Goal: Transaction & Acquisition: Purchase product/service

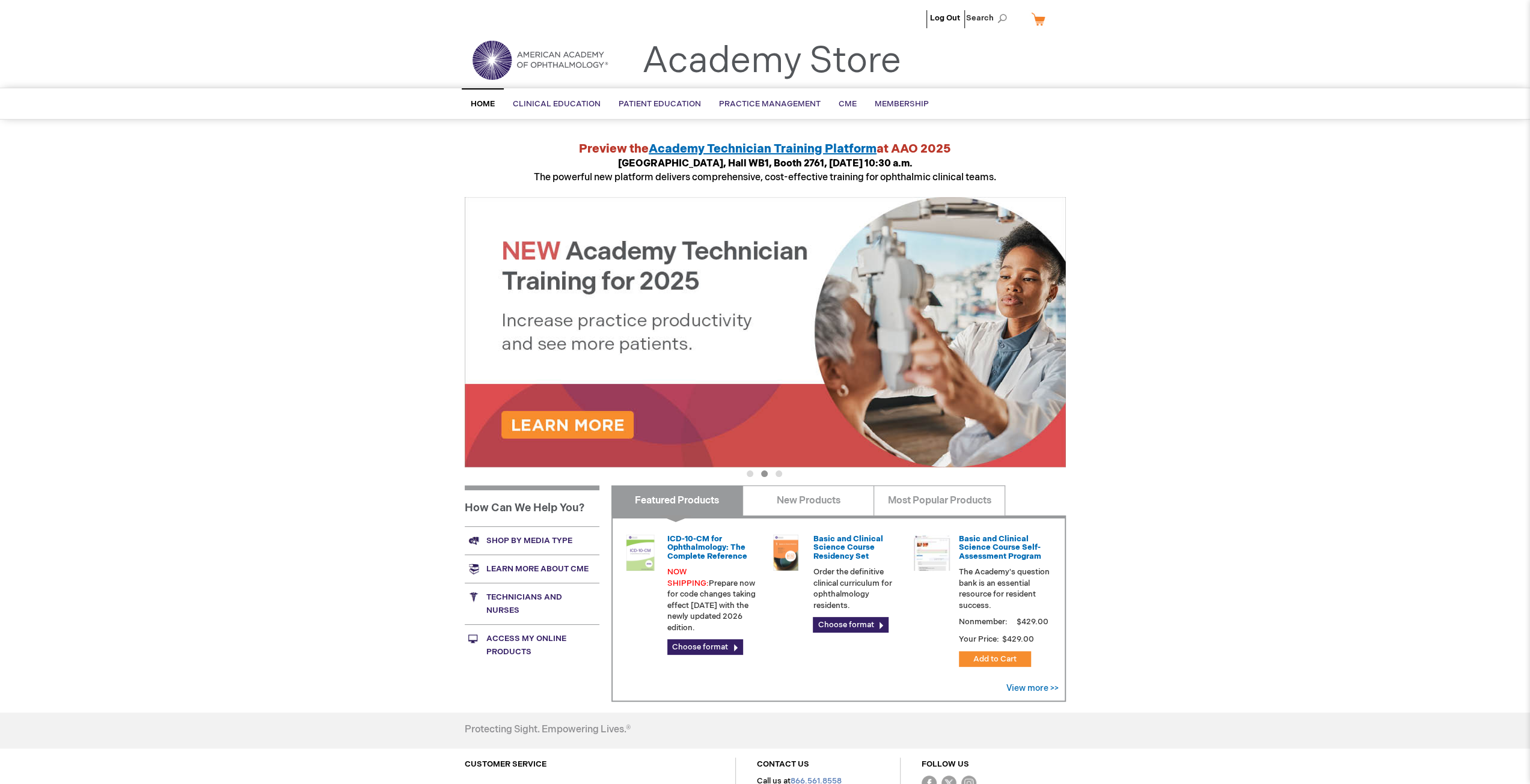
click at [545, 545] on link "Shop by media type" at bounding box center [532, 540] width 135 height 28
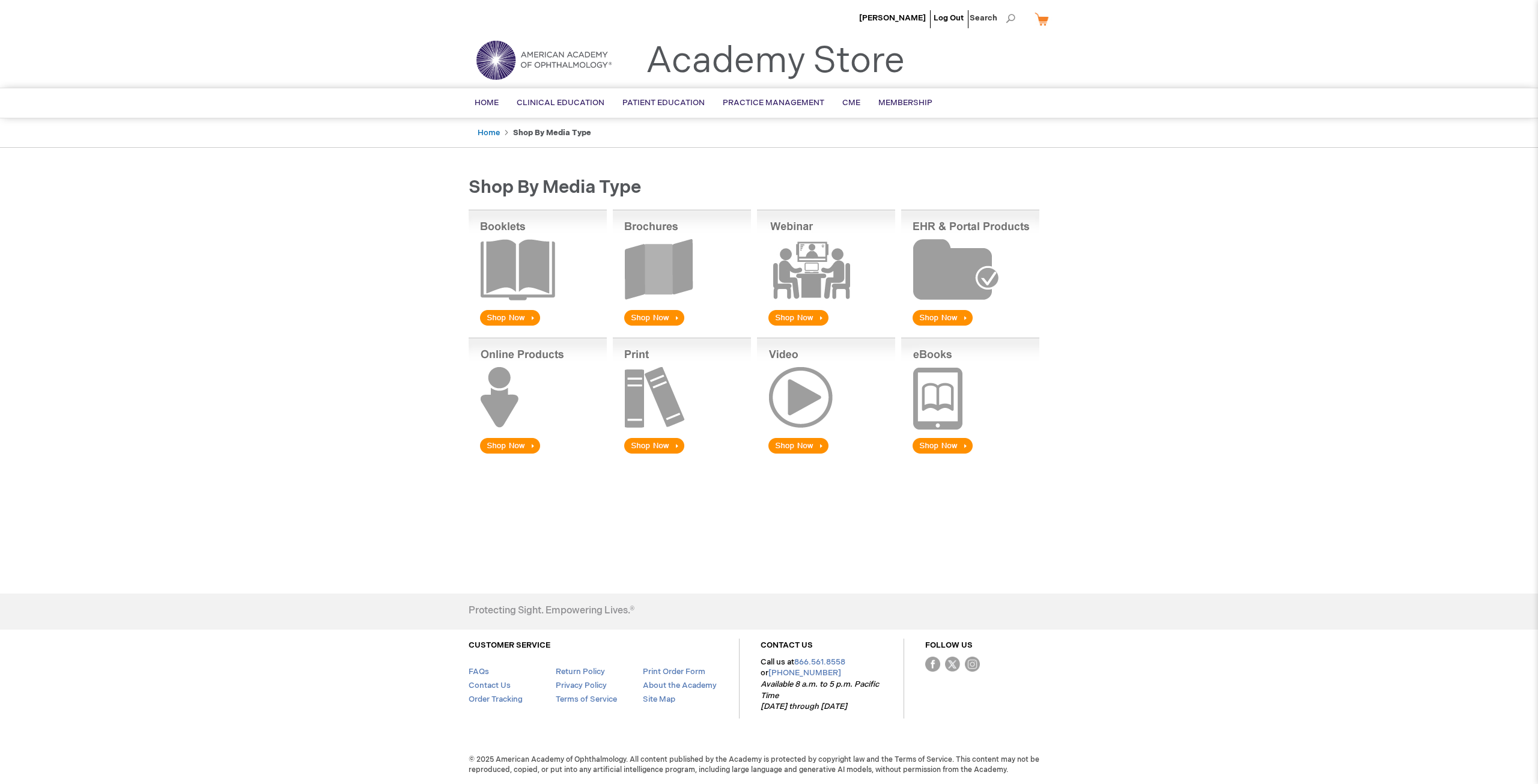
click at [657, 256] on img at bounding box center [682, 269] width 138 height 119
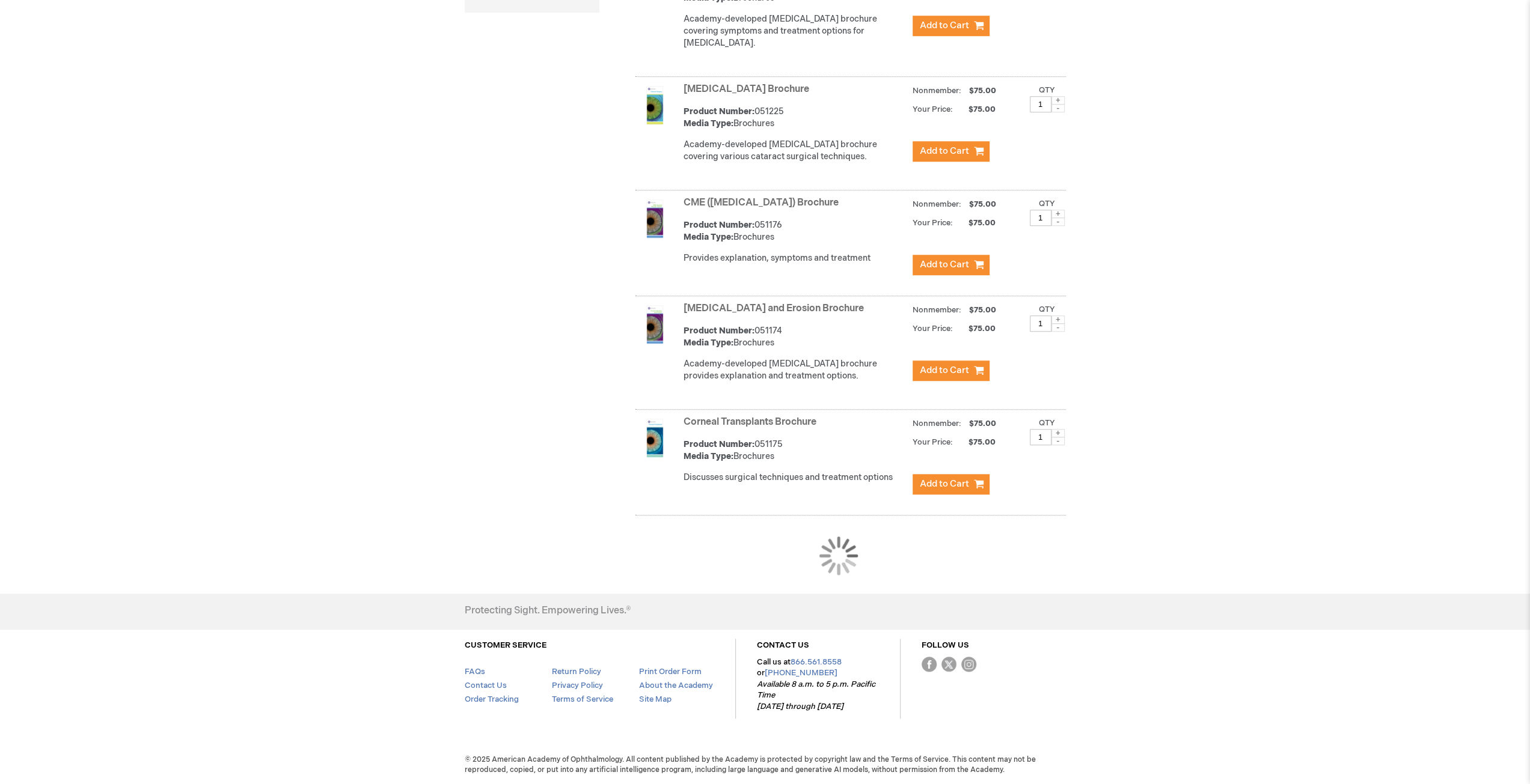
scroll to position [815, 0]
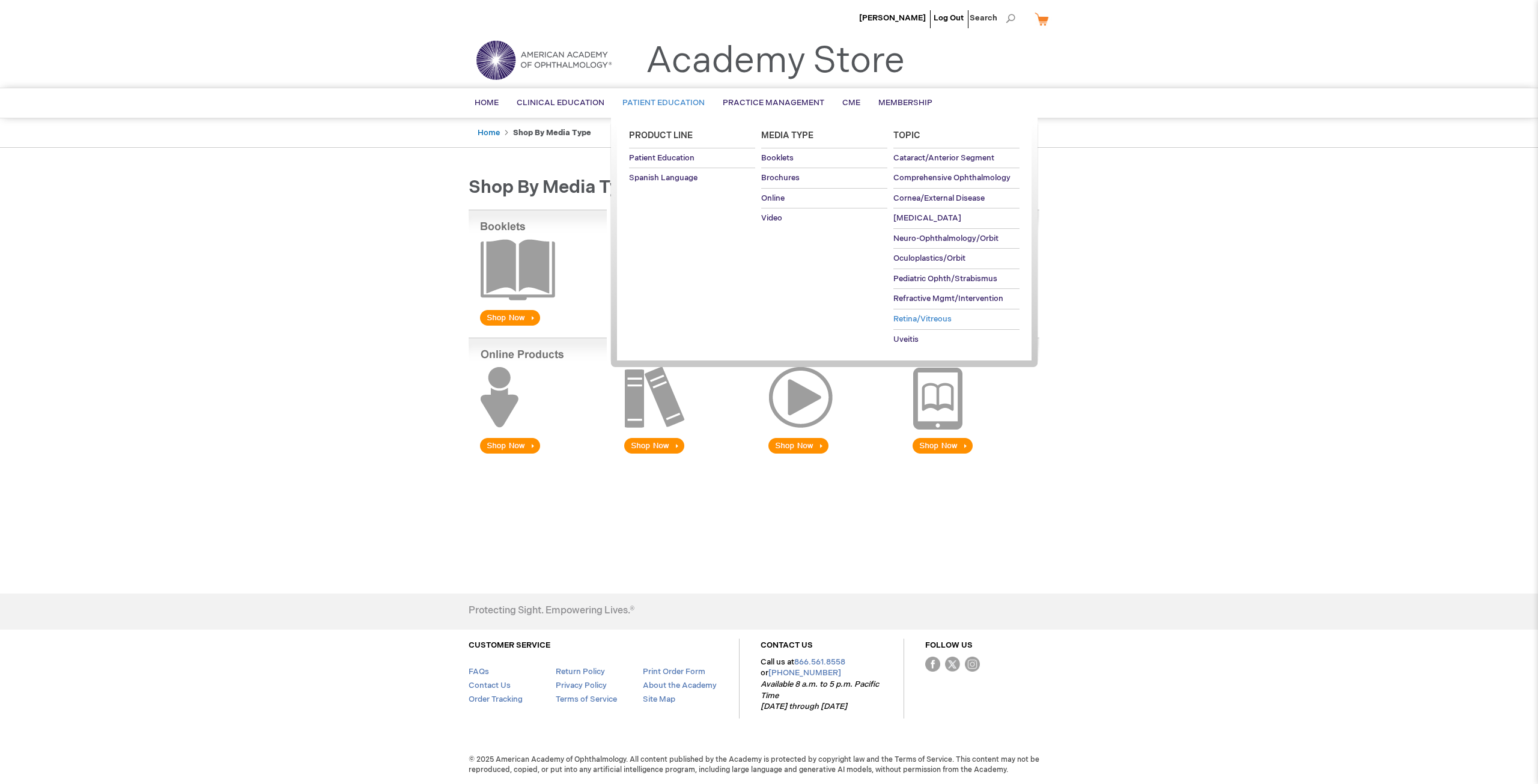
click at [941, 316] on span "Retina/Vitreous" at bounding box center [922, 319] width 59 height 9
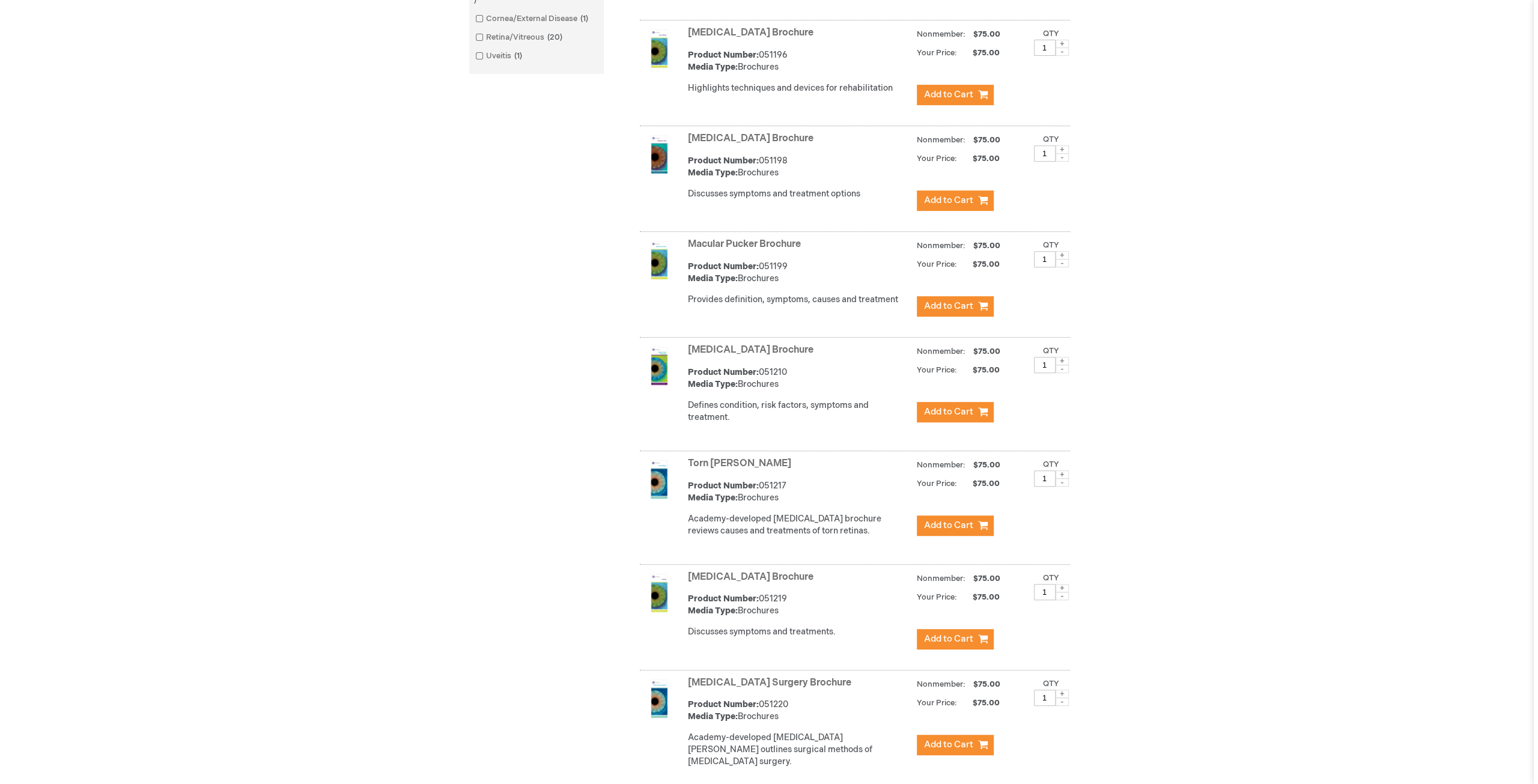
scroll to position [481, 0]
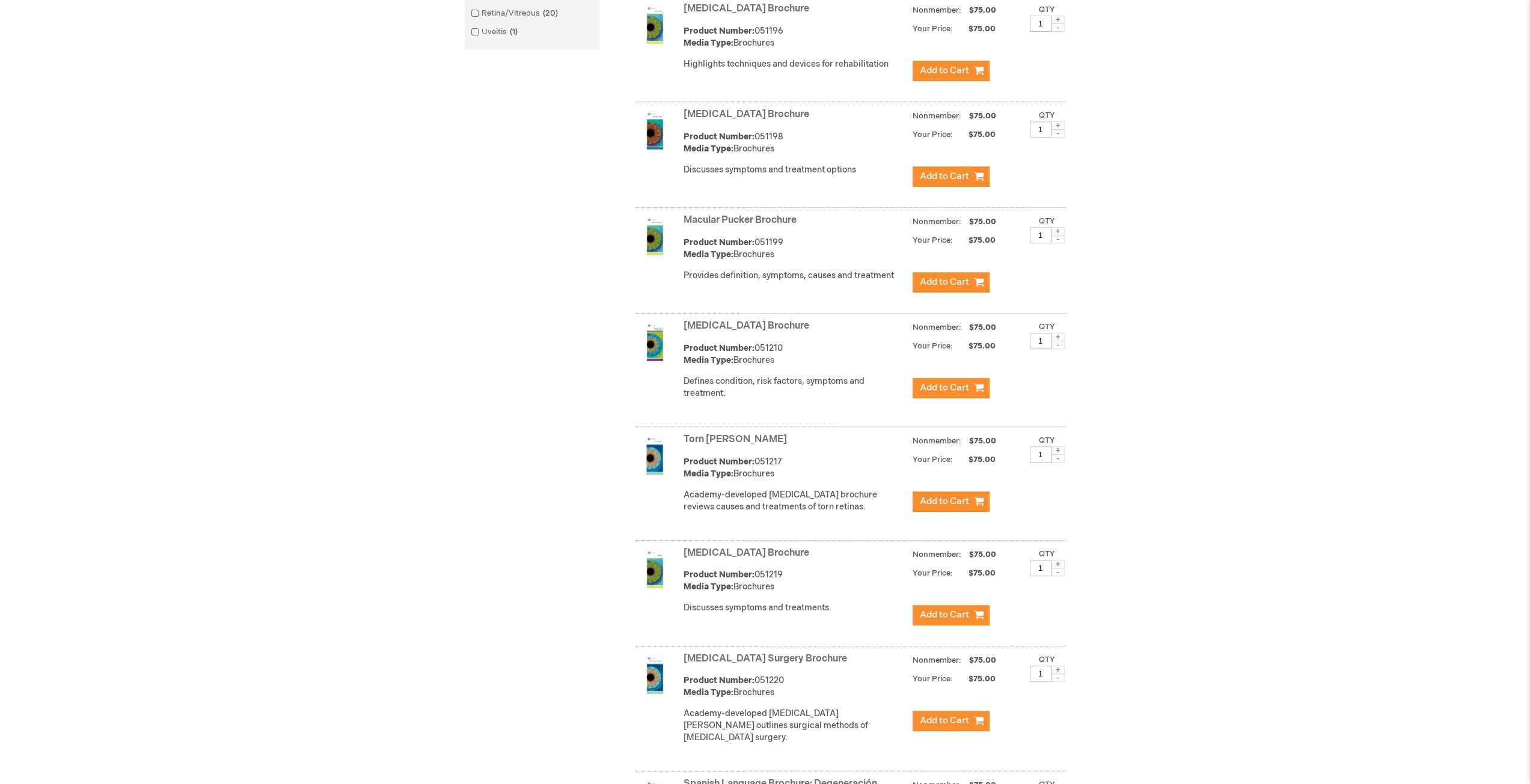
click at [1061, 674] on span at bounding box center [1057, 670] width 13 height 9
click at [1059, 674] on span at bounding box center [1057, 670] width 13 height 9
click at [1061, 674] on span at bounding box center [1057, 670] width 13 height 9
type input "4"
click at [959, 726] on span "Add to Cart" at bounding box center [944, 721] width 49 height 11
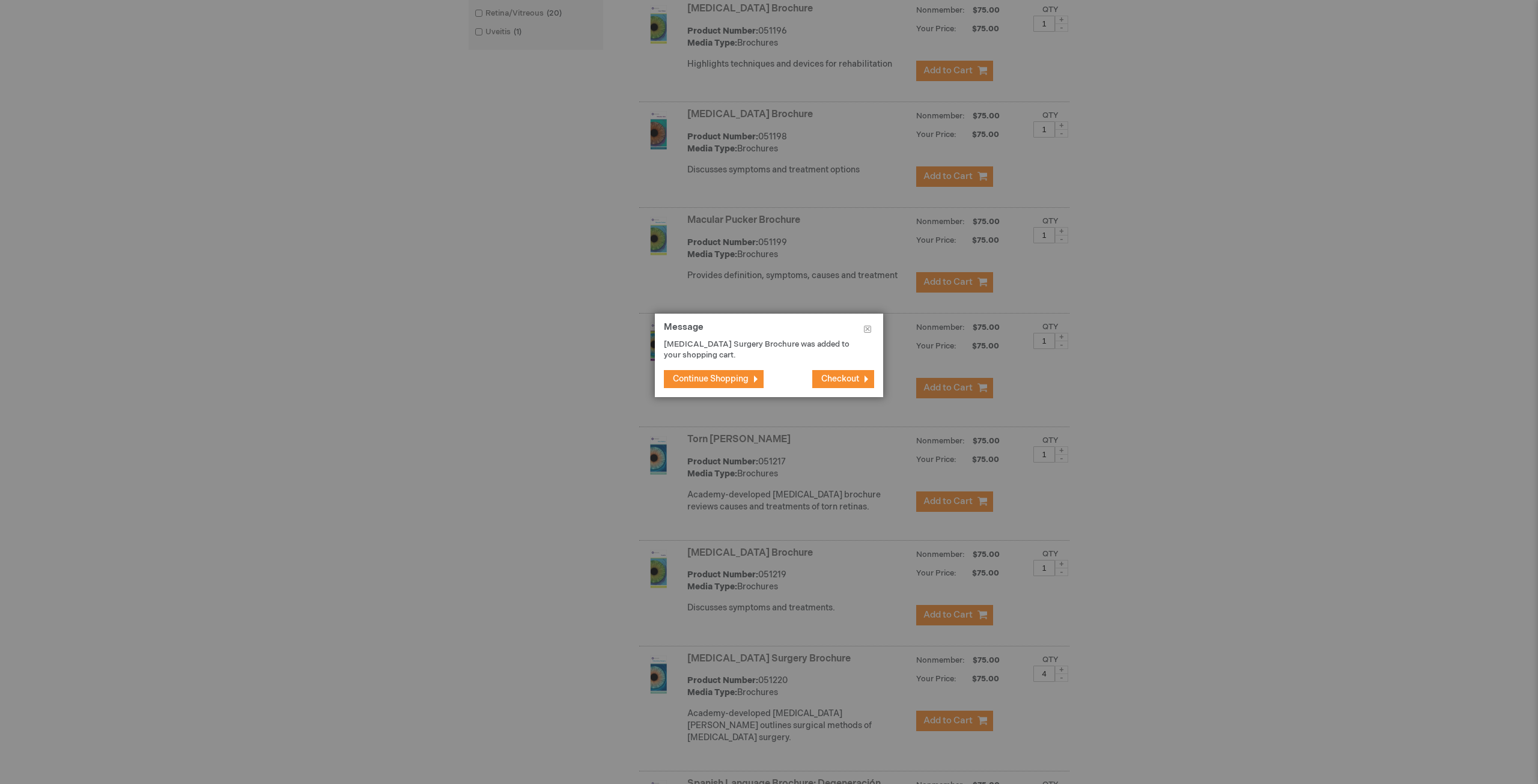
click at [856, 381] on span "Checkout" at bounding box center [840, 378] width 38 height 10
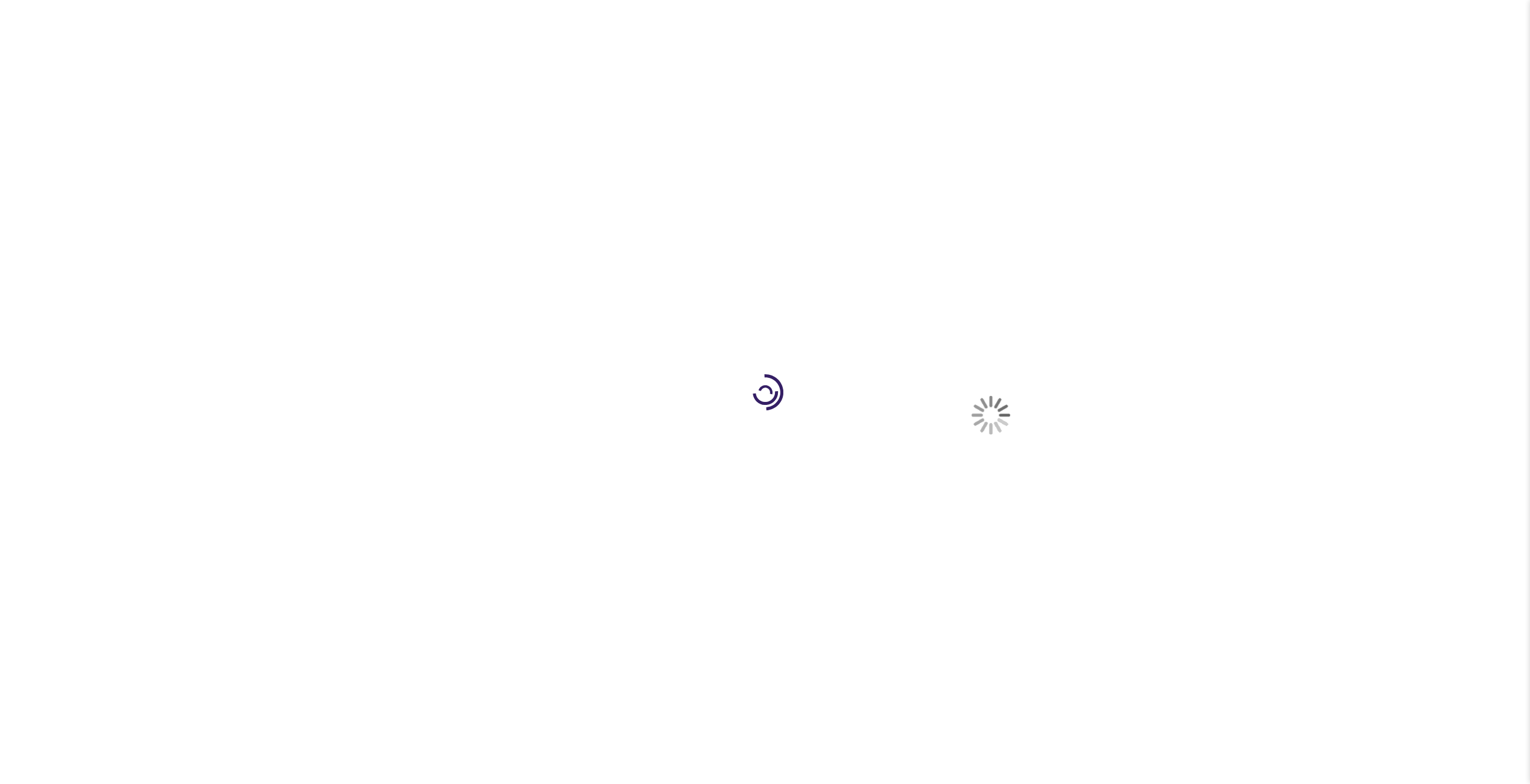
select select "US"
select select "12"
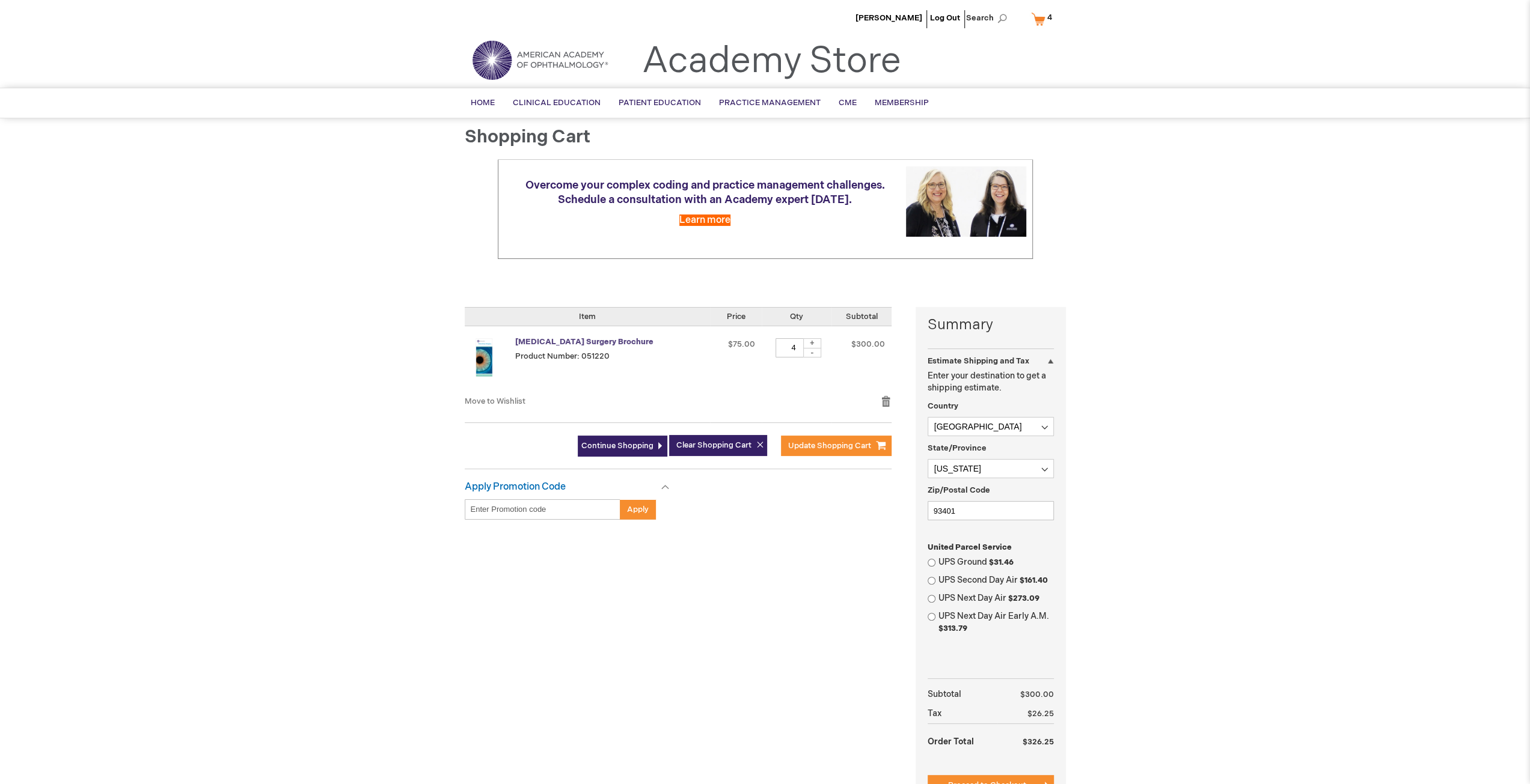
click at [566, 339] on link "[MEDICAL_DATA] Surgery Brochure" at bounding box center [584, 342] width 139 height 9
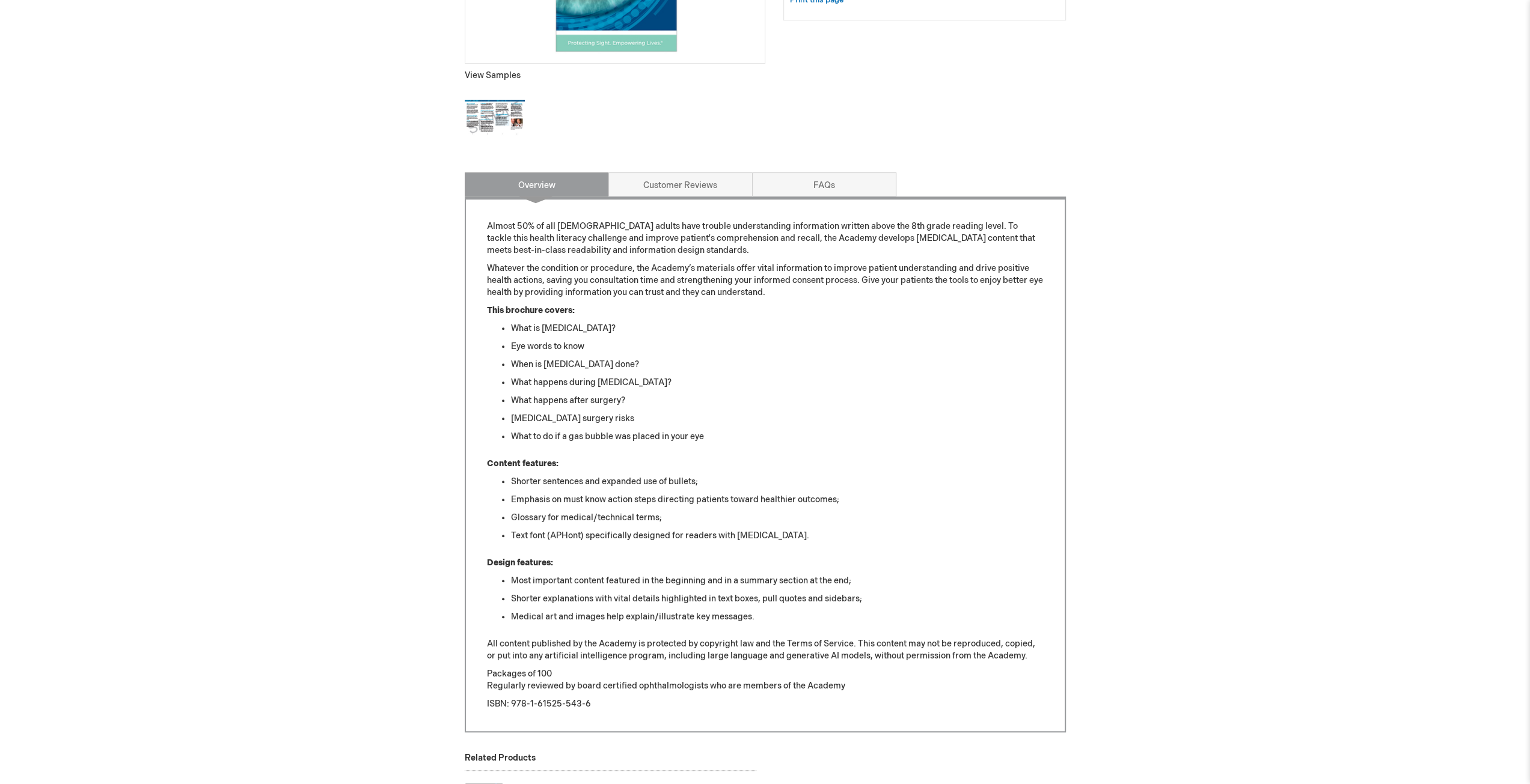
scroll to position [421, 0]
click at [849, 184] on link "FAQs" at bounding box center [824, 183] width 144 height 24
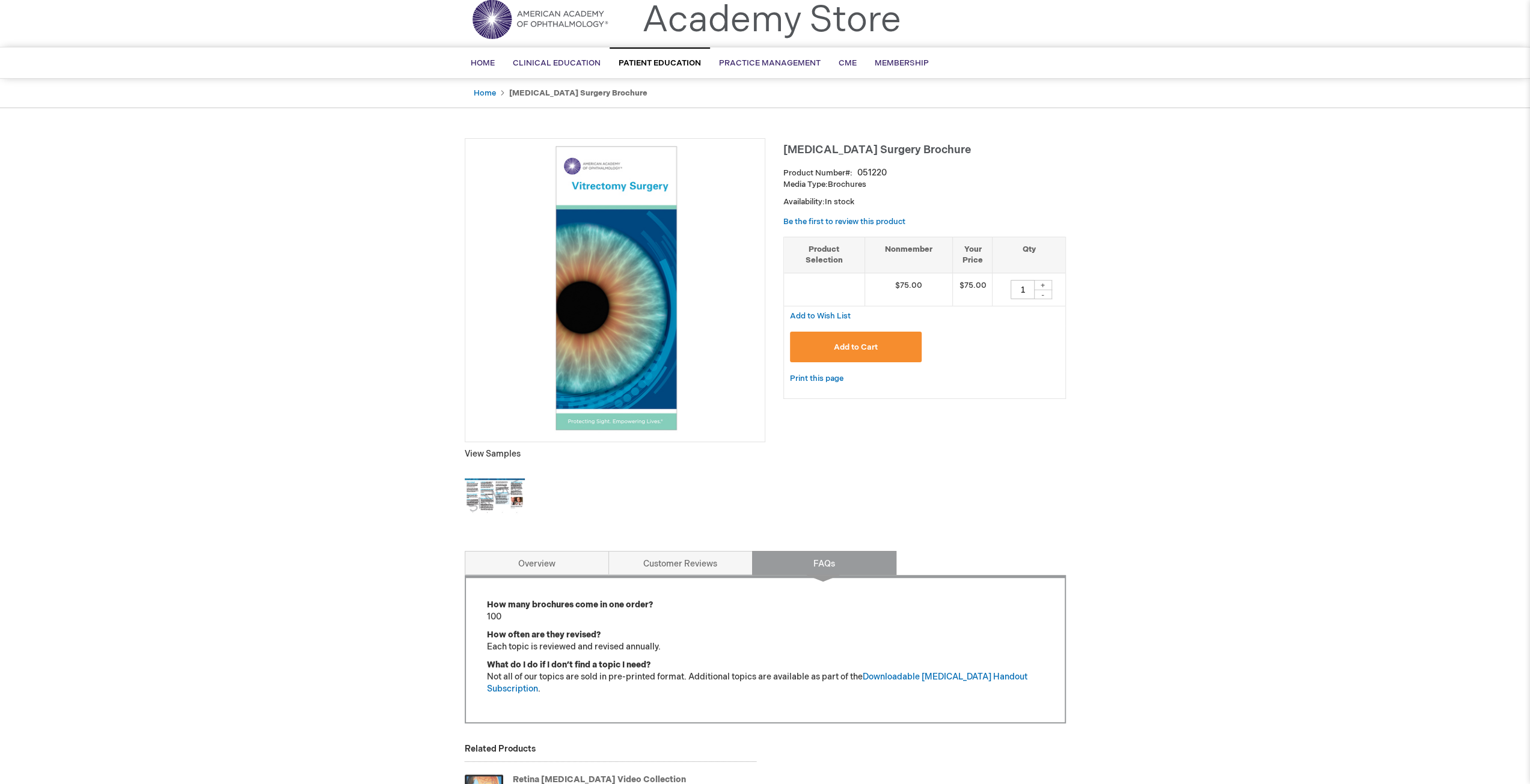
scroll to position [0, 0]
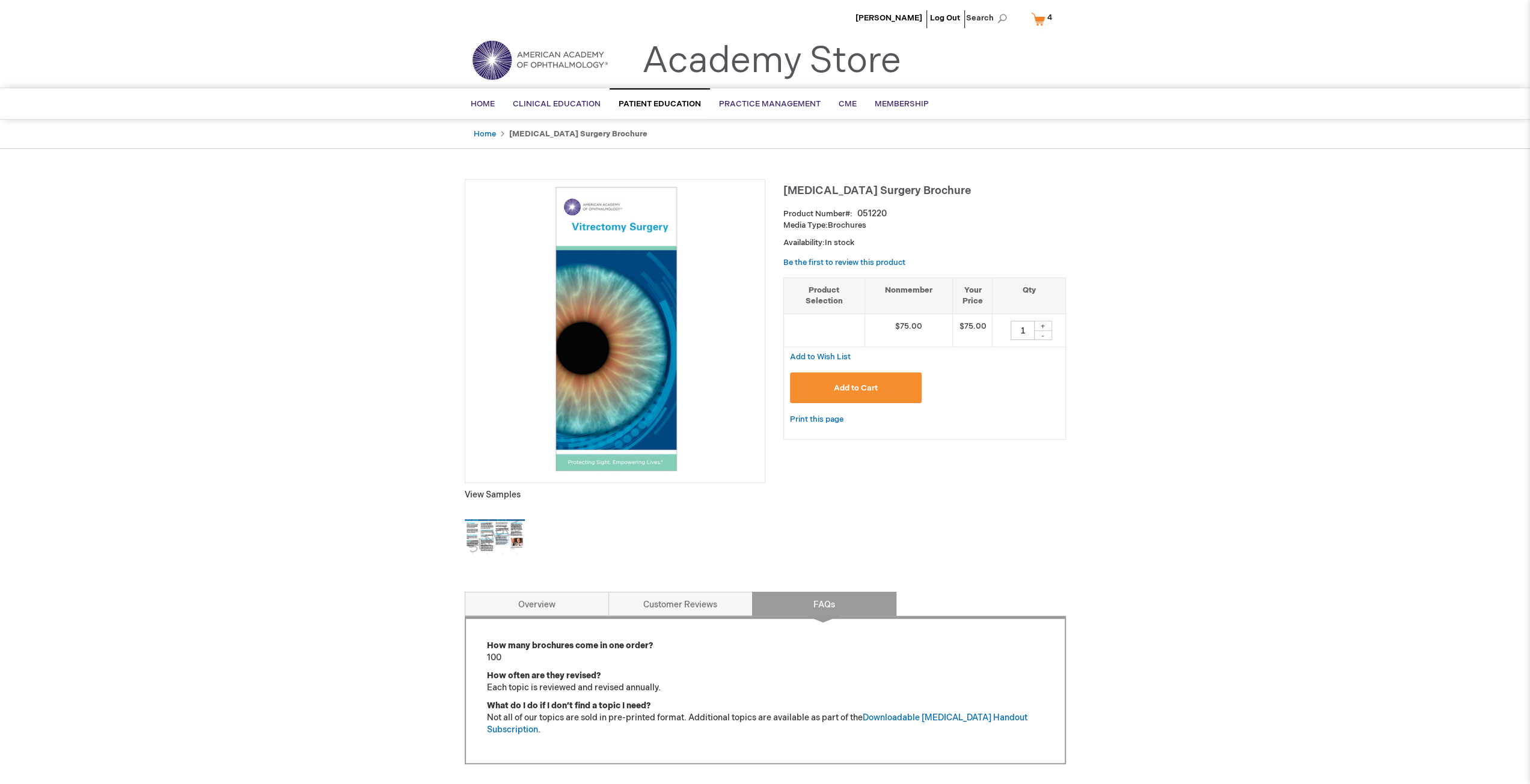
click at [1044, 19] on link "My Cart 4 4 items" at bounding box center [1044, 19] width 31 height 21
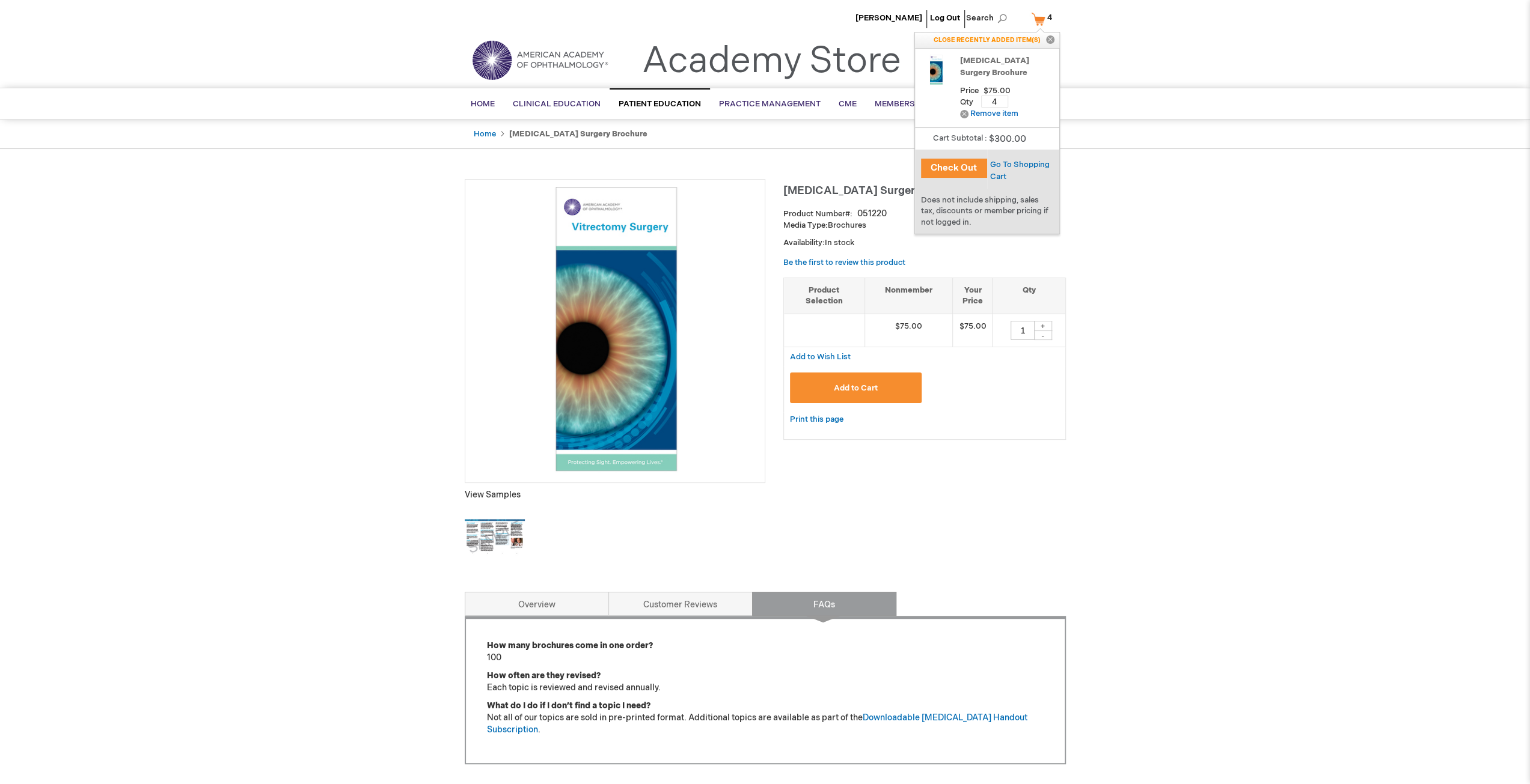
click at [1044, 17] on link "My Cart 4 4 items" at bounding box center [1044, 19] width 31 height 21
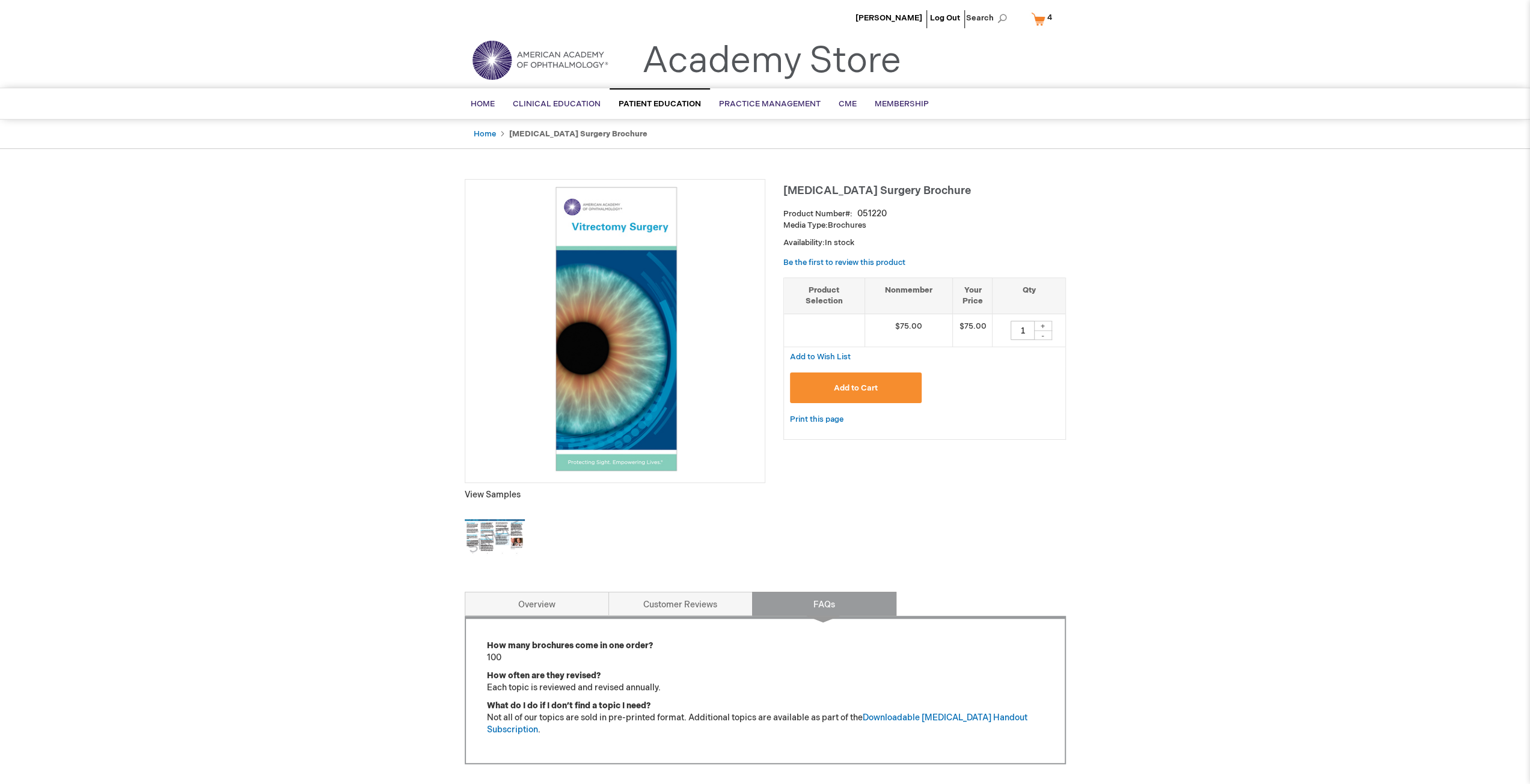
click at [1044, 17] on link "My Cart 4 4 items" at bounding box center [1044, 19] width 31 height 21
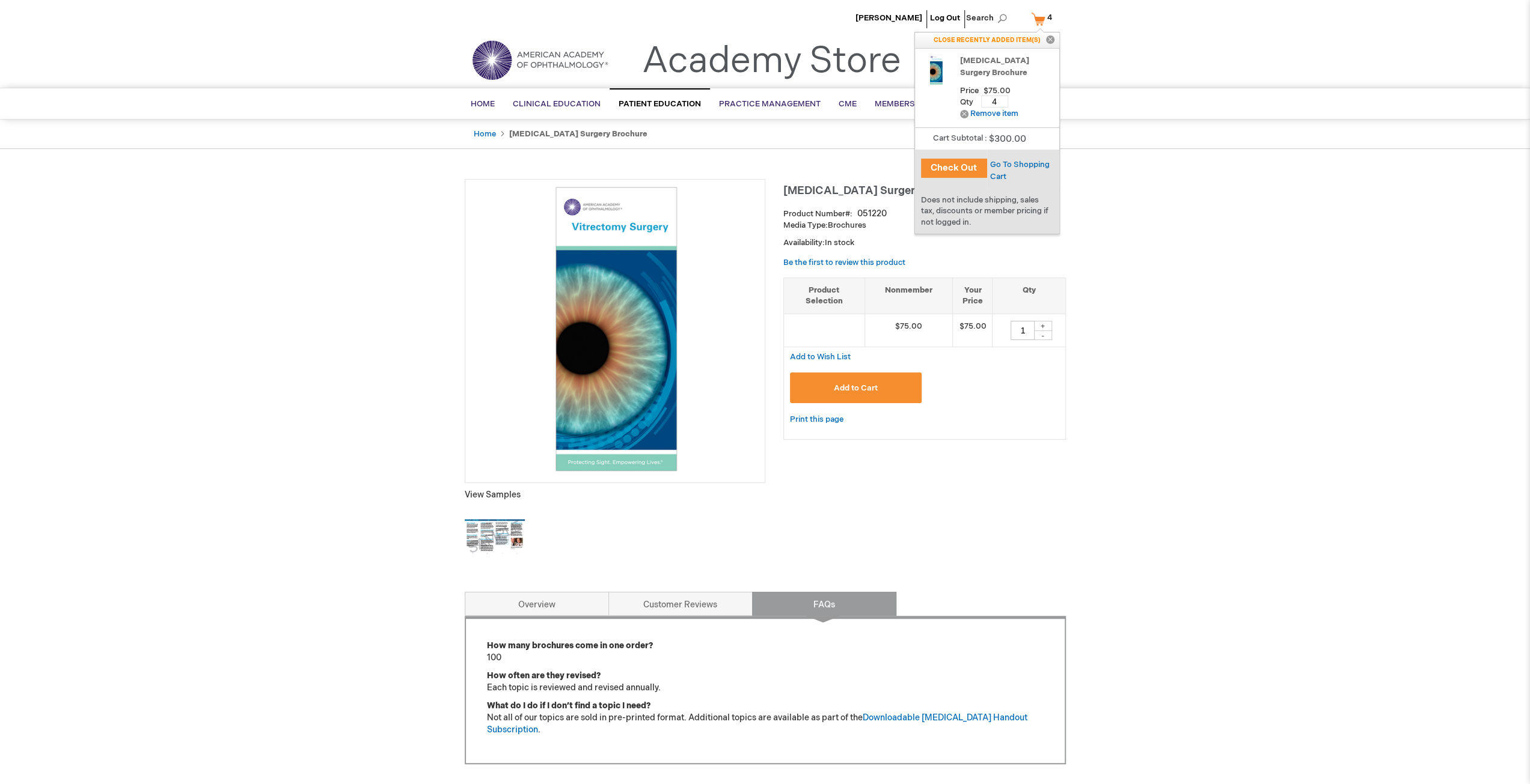
click at [963, 167] on button "Check Out" at bounding box center [955, 169] width 66 height 19
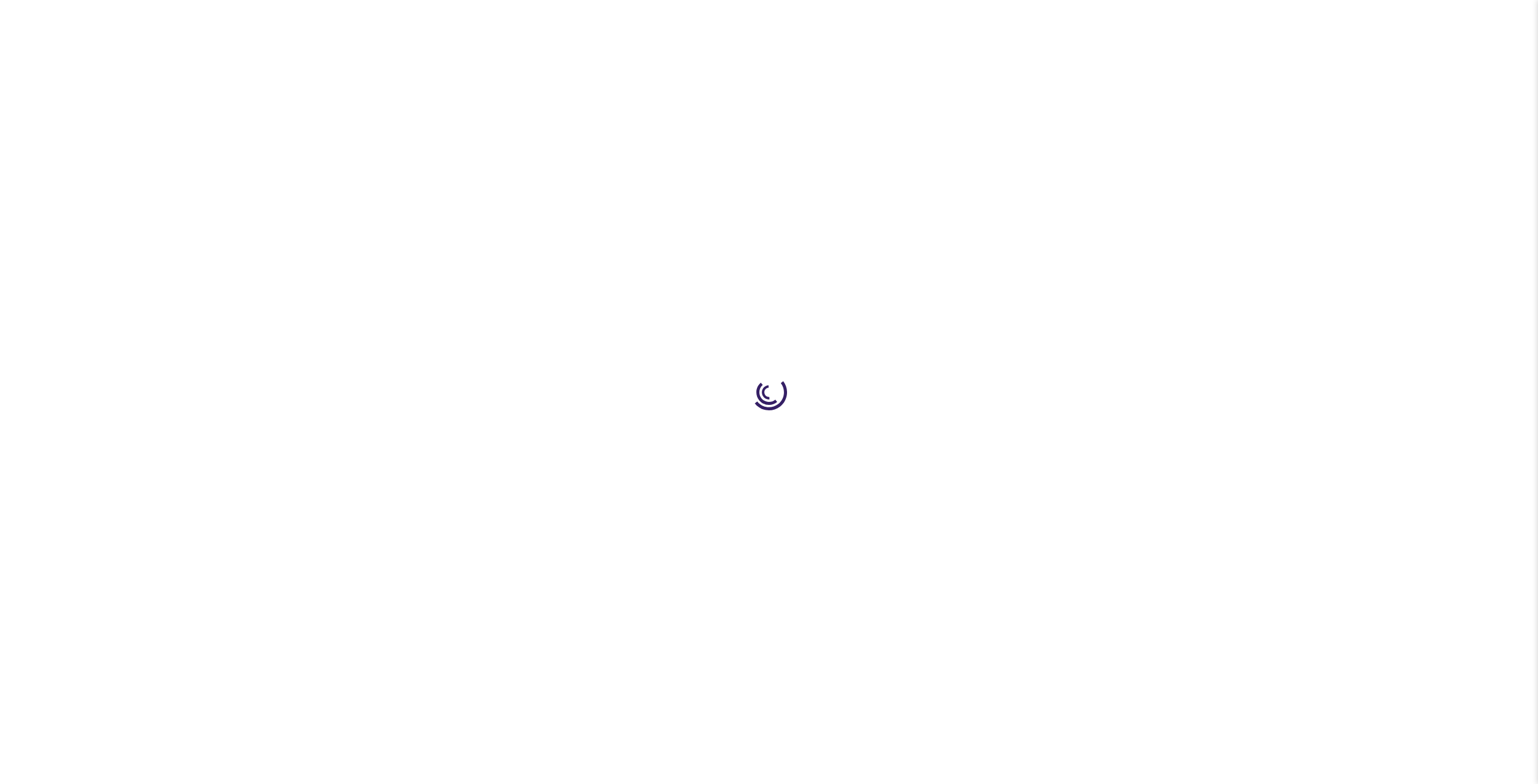
select select "US"
select select "12"
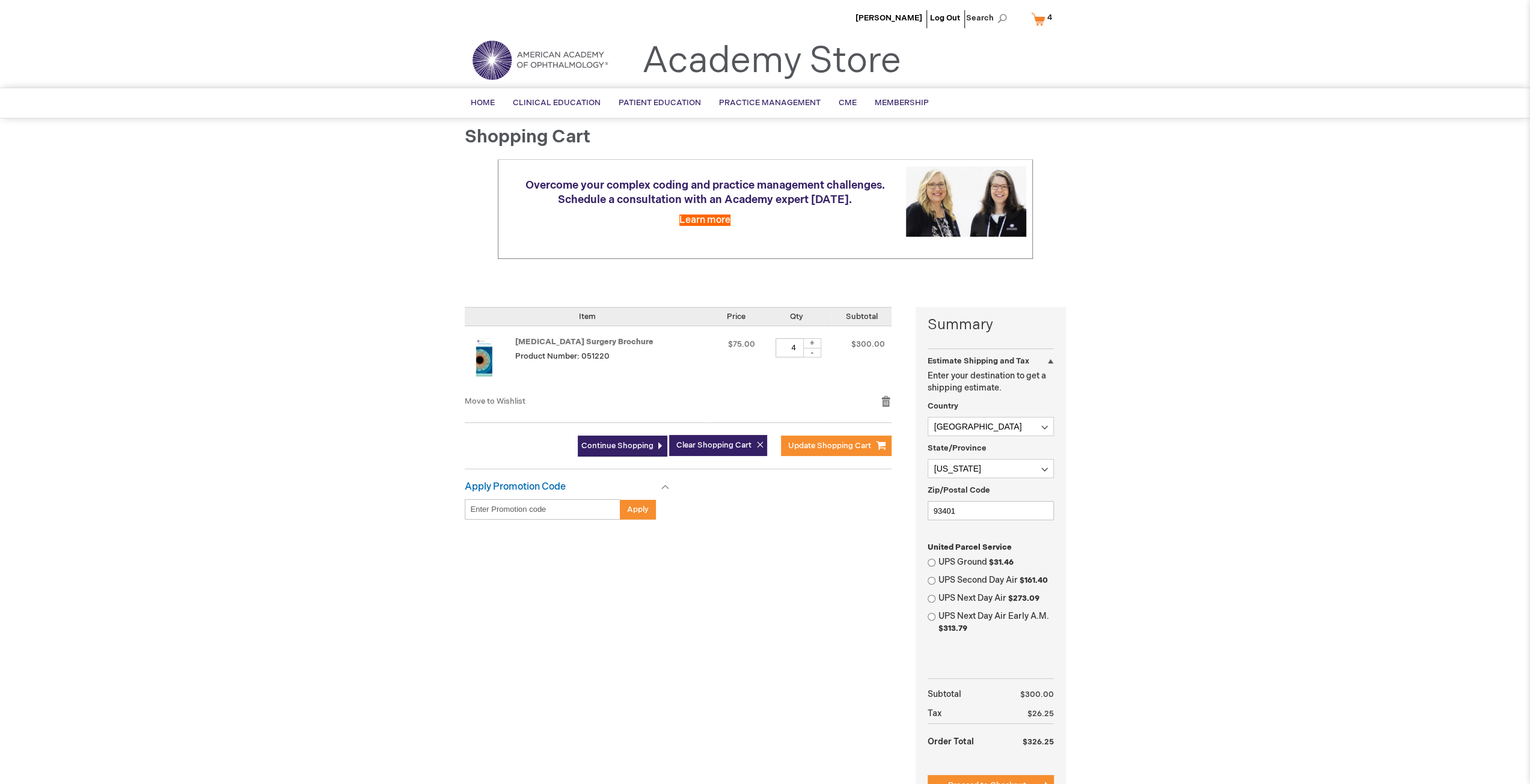
click at [805, 354] on div "-" at bounding box center [812, 353] width 18 height 9
type input "3"
click at [853, 449] on span "Update Shopping Cart" at bounding box center [830, 445] width 83 height 9
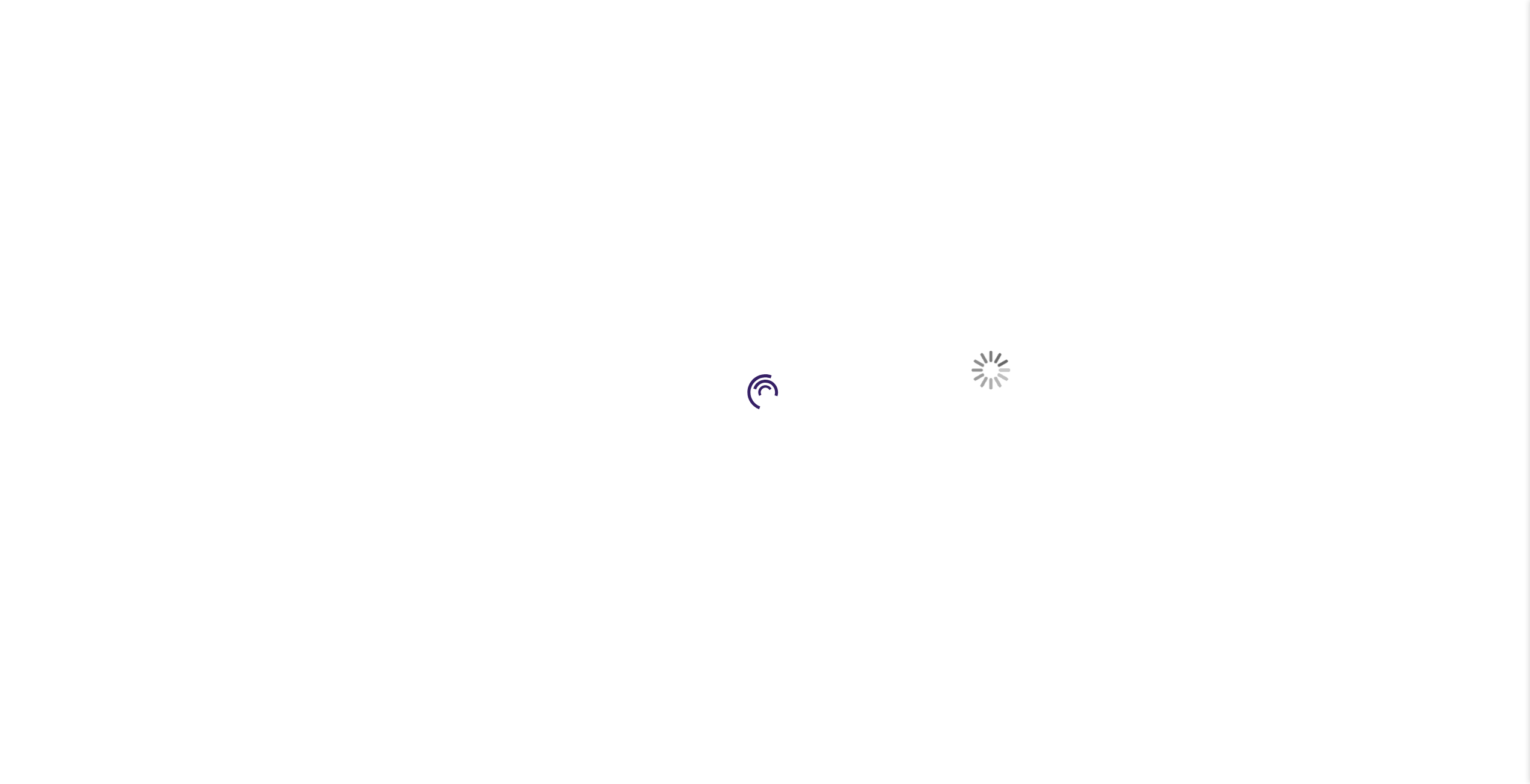
select select "US"
select select "12"
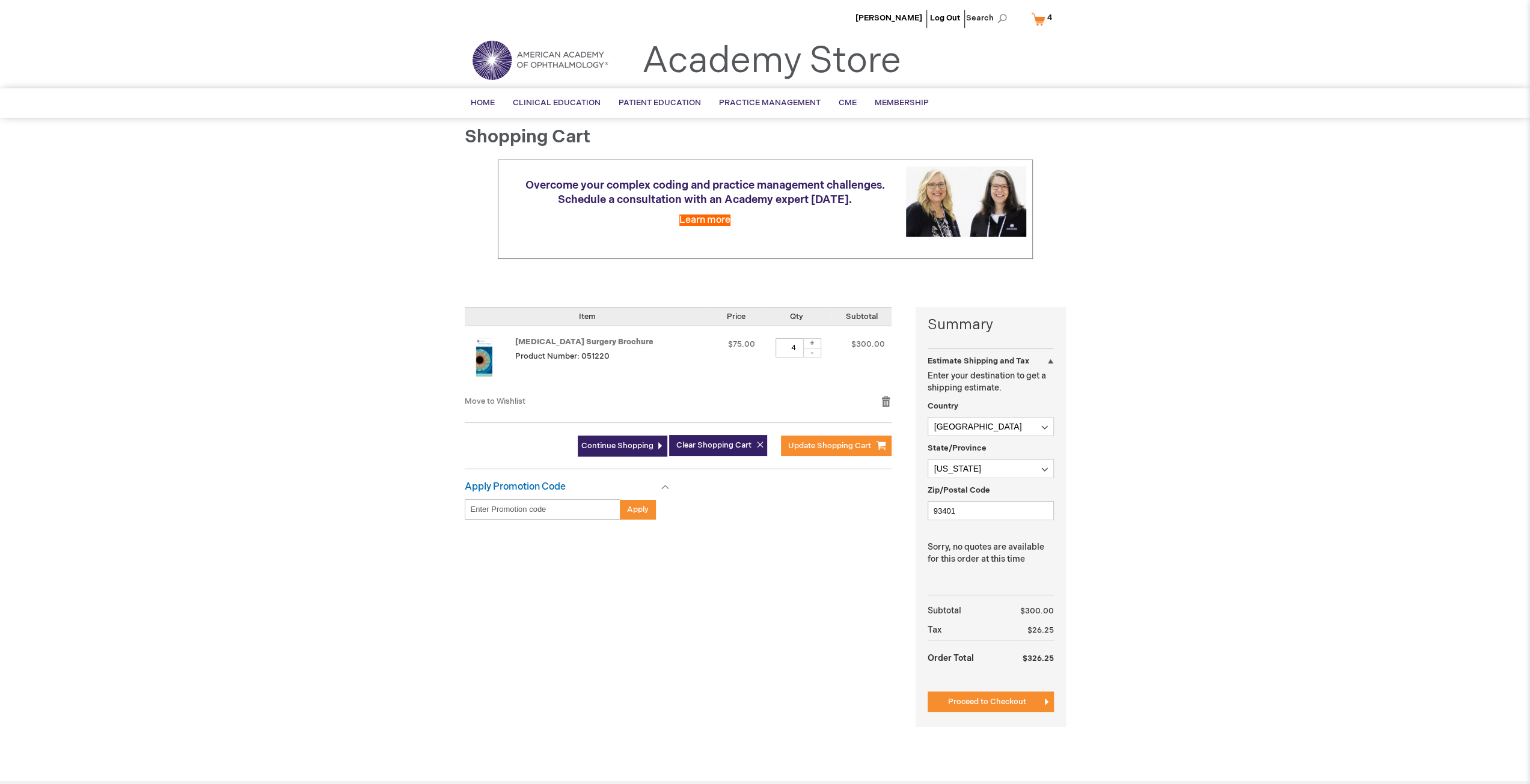
click at [807, 349] on div "-" at bounding box center [812, 353] width 18 height 9
type input "3"
click at [852, 441] on span "Update Shopping Cart" at bounding box center [830, 445] width 83 height 9
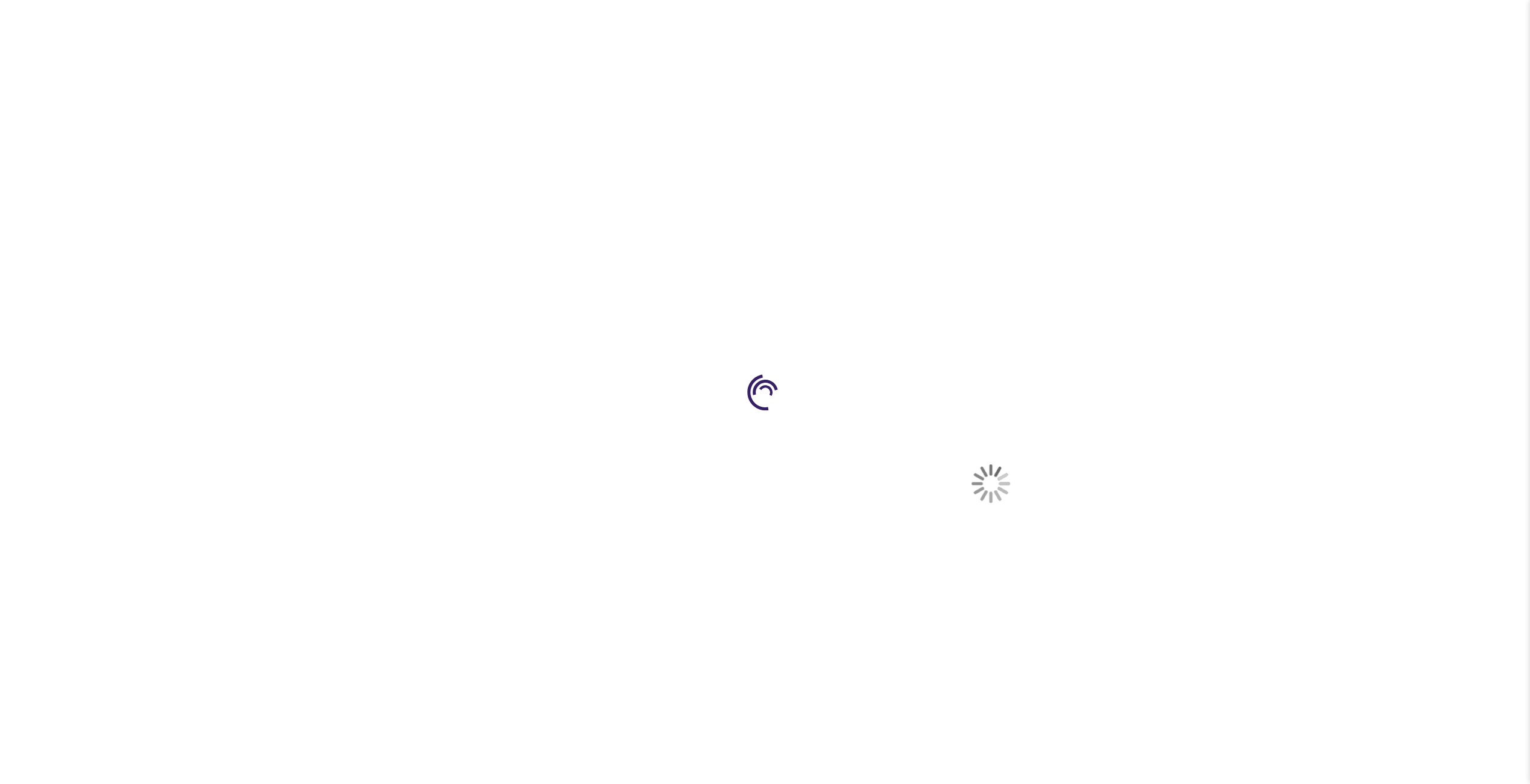
select select "US"
select select "12"
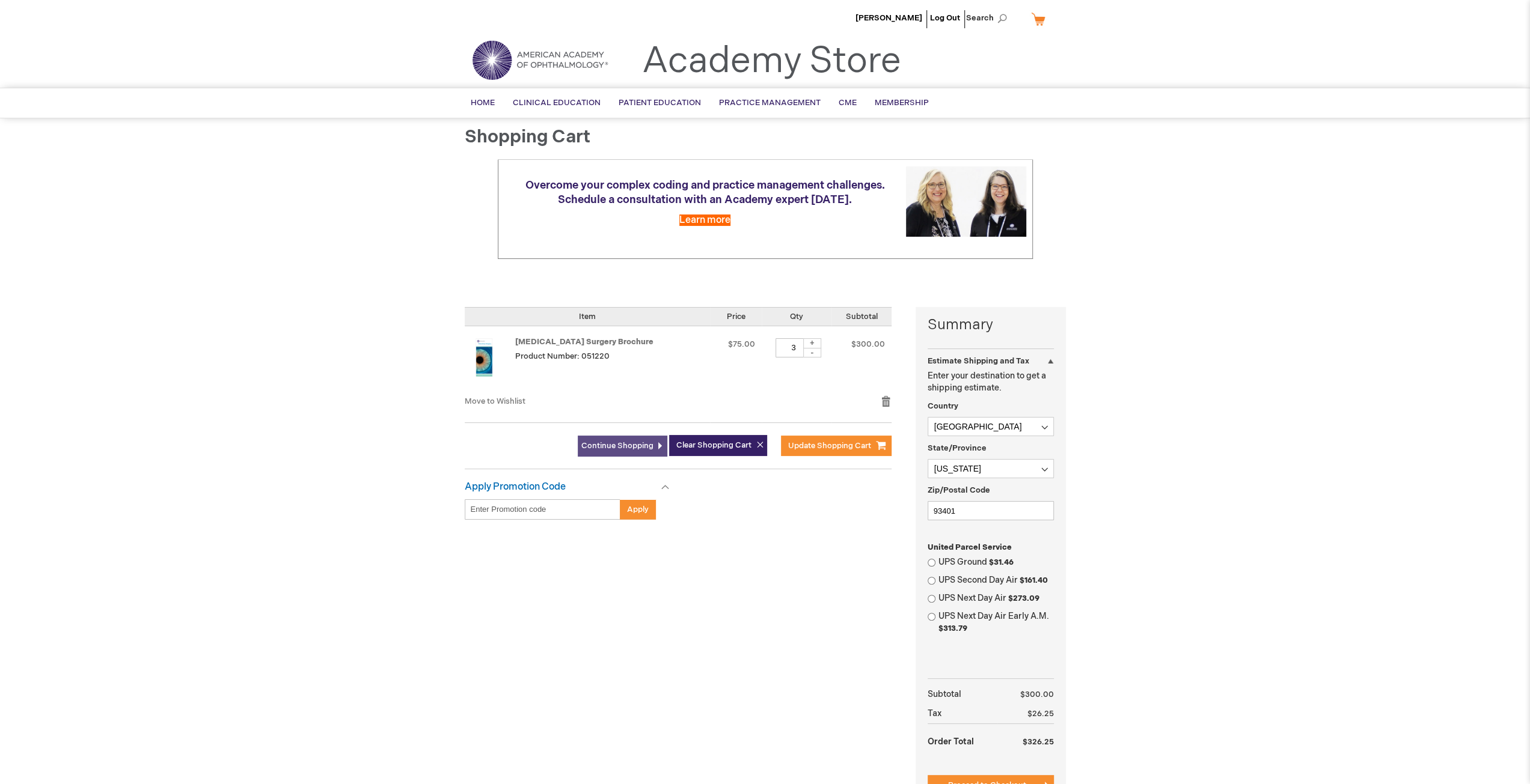
click at [624, 441] on span "Continue Shopping" at bounding box center [617, 445] width 72 height 9
